Goal: Task Accomplishment & Management: Use online tool/utility

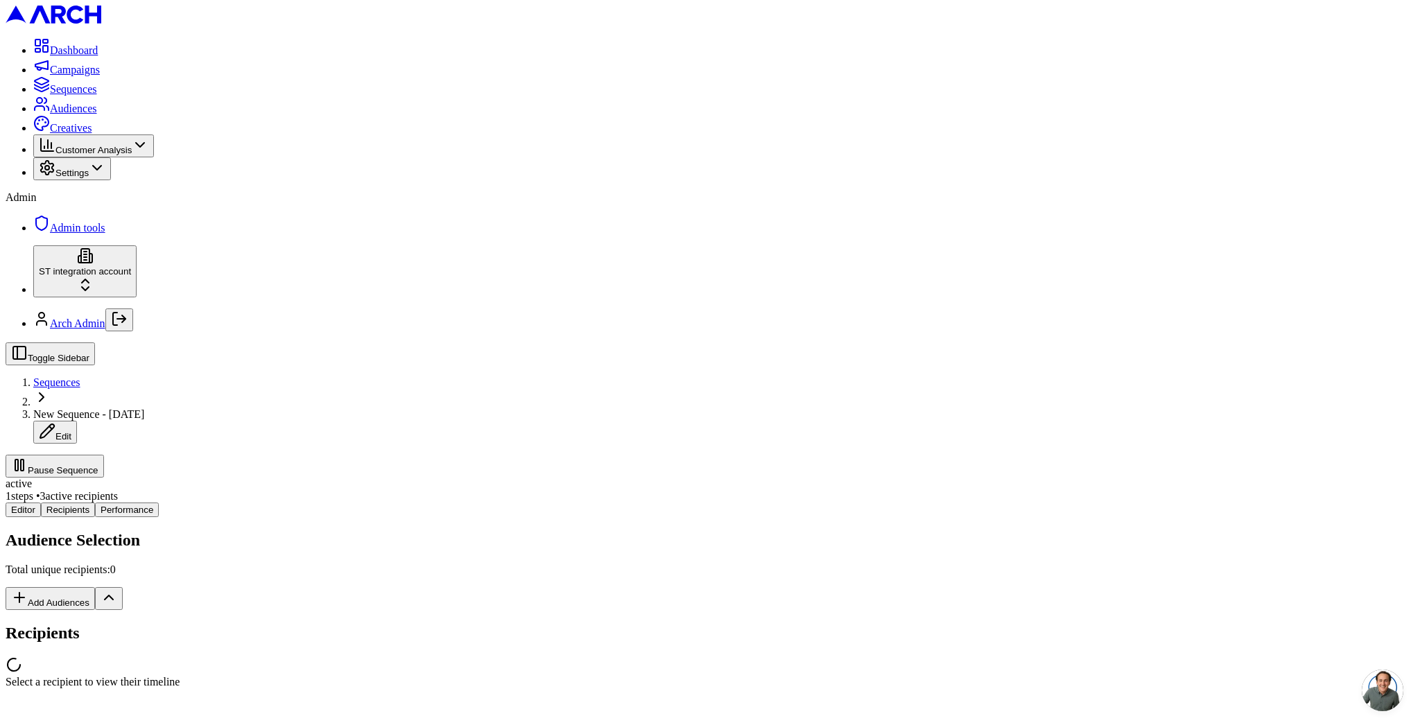
click at [266, 503] on div "Editor Recipients Performance Audience Selection Total unique recipients: 0 Add…" at bounding box center [710, 596] width 1409 height 186
